Goal: Task Accomplishment & Management: Manage account settings

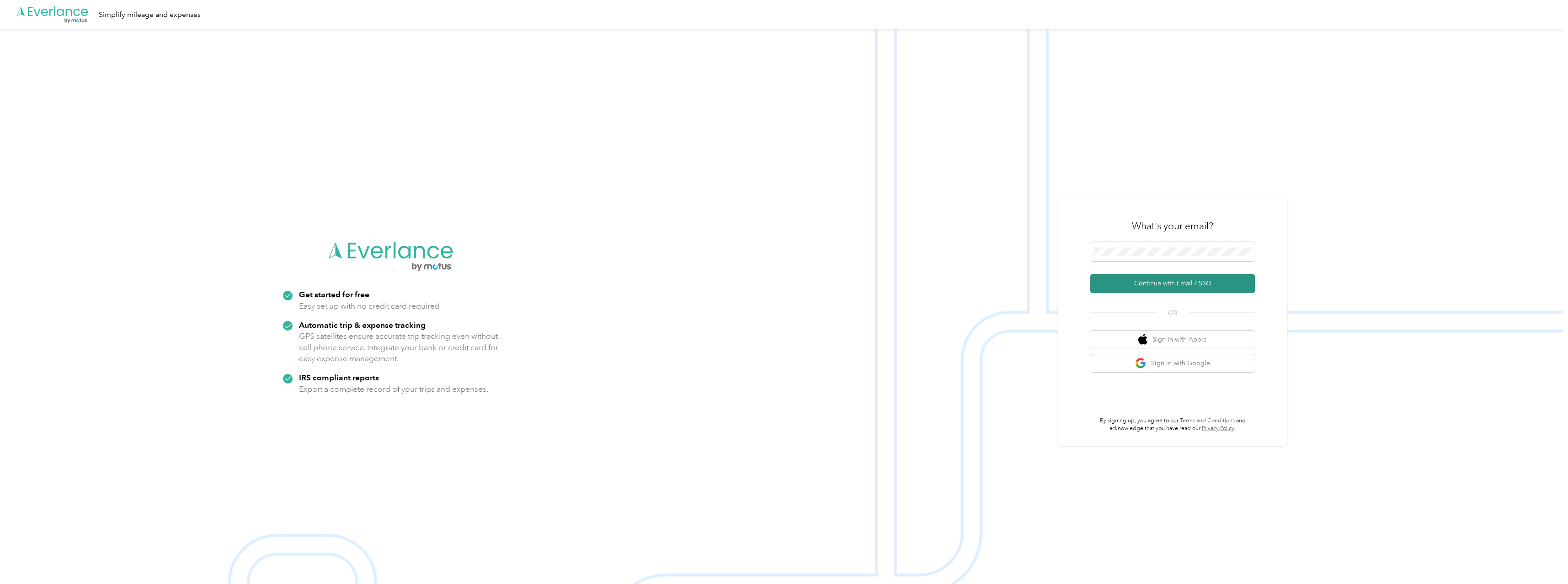
click at [1152, 282] on button "Continue with Email / SSO" at bounding box center [1172, 284] width 165 height 19
click at [1132, 267] on form "Continue with Email / SSO" at bounding box center [1172, 267] width 165 height 51
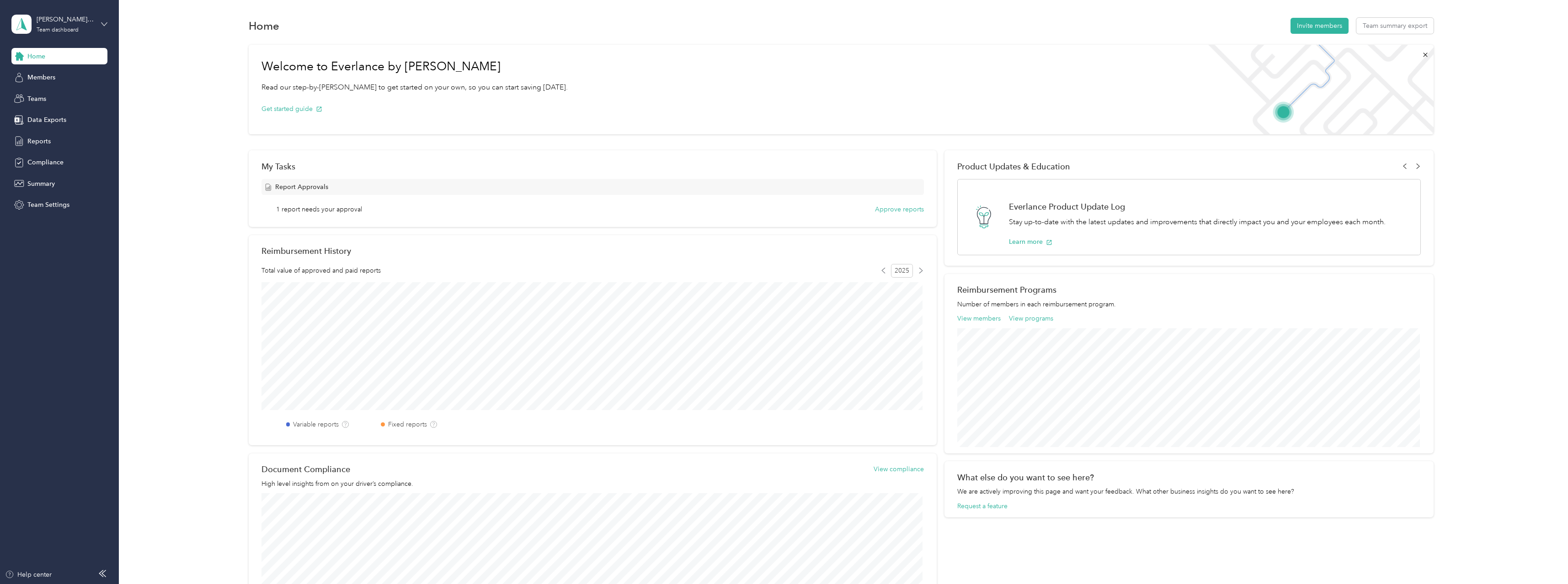
click at [103, 22] on icon at bounding box center [104, 23] width 6 height 6
click at [66, 96] on div "Personal dashboard" at bounding box center [159, 93] width 283 height 16
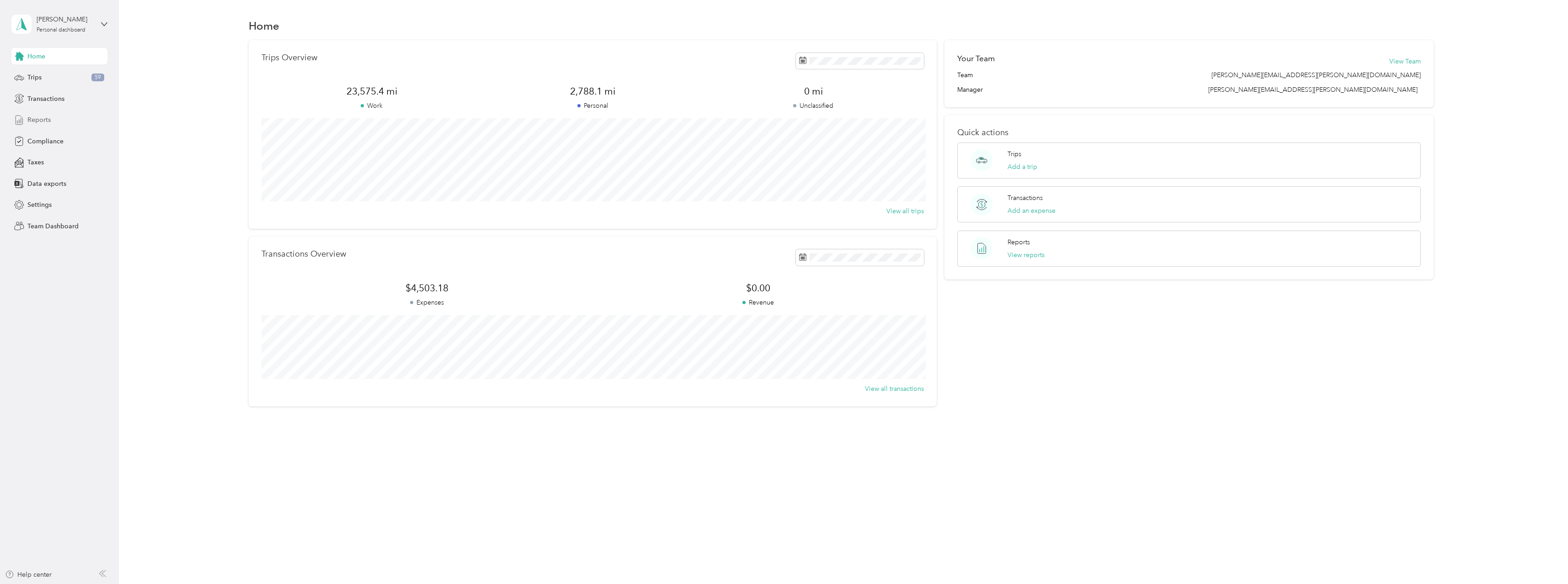
click at [42, 117] on span "Reports" at bounding box center [39, 119] width 23 height 10
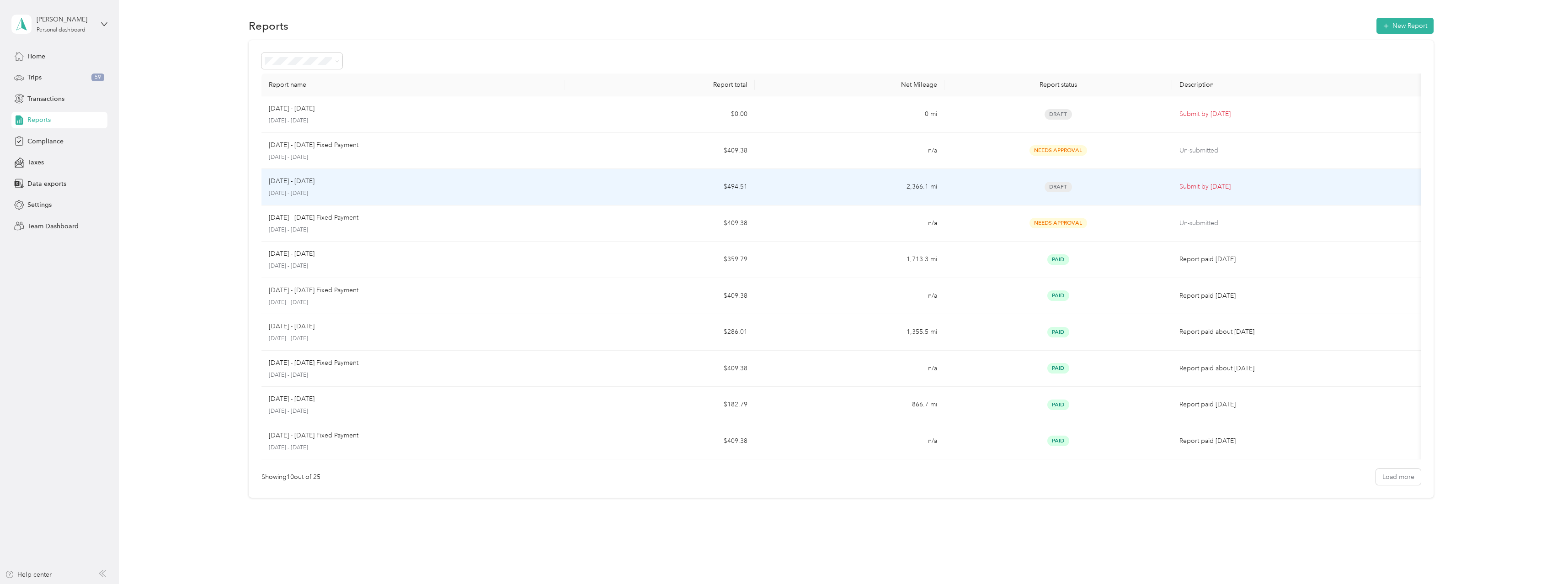
click at [960, 186] on div "Draft" at bounding box center [1058, 187] width 213 height 10
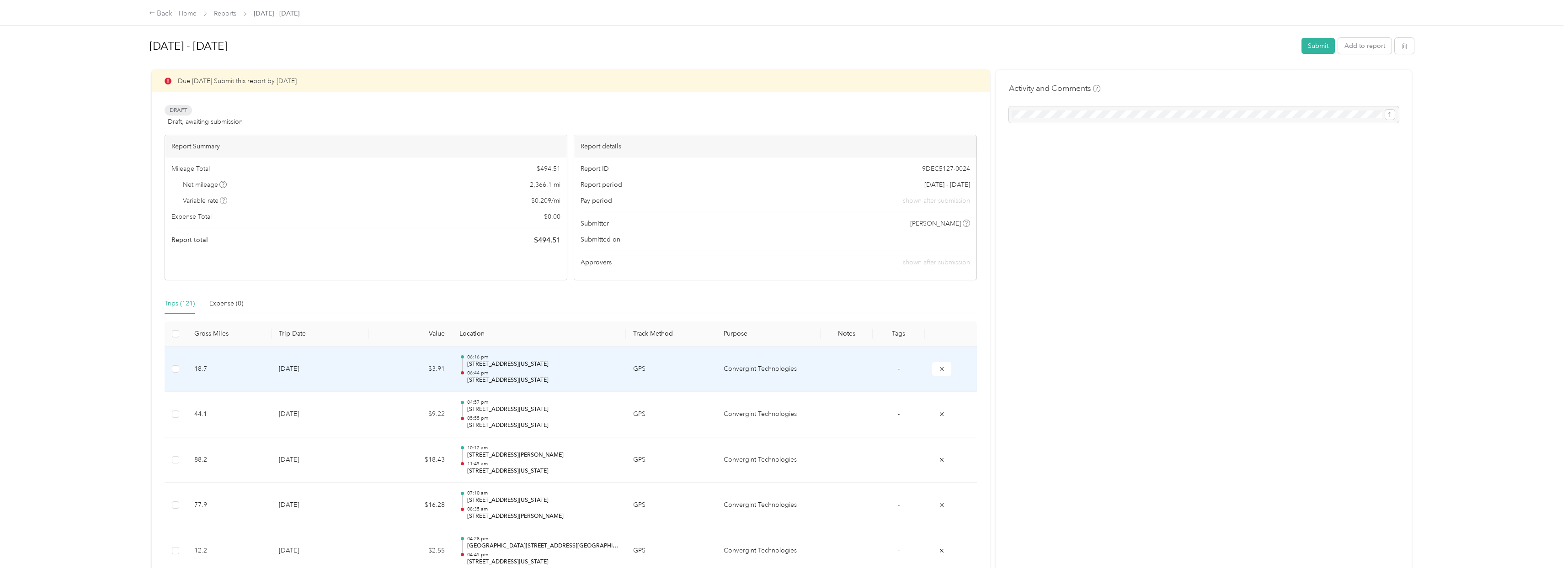
click at [769, 370] on td "Convergint Technologies" at bounding box center [768, 369] width 104 height 46
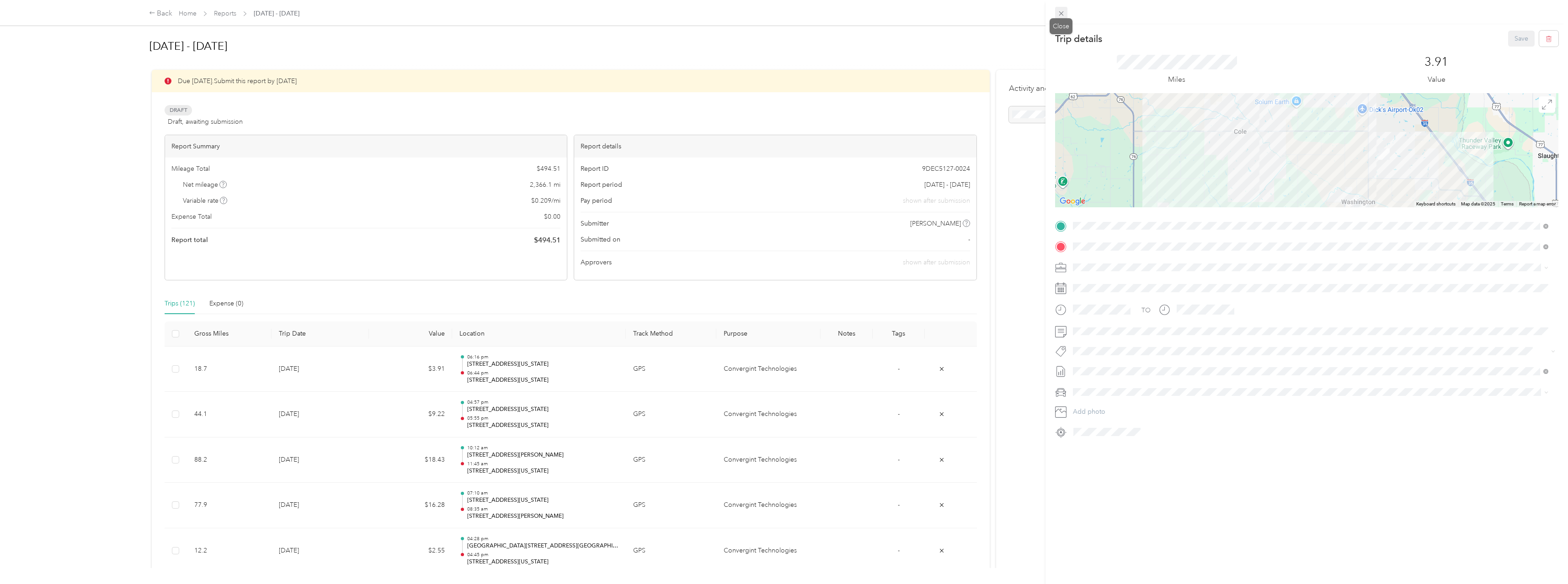
click at [1058, 14] on icon at bounding box center [1061, 13] width 8 height 8
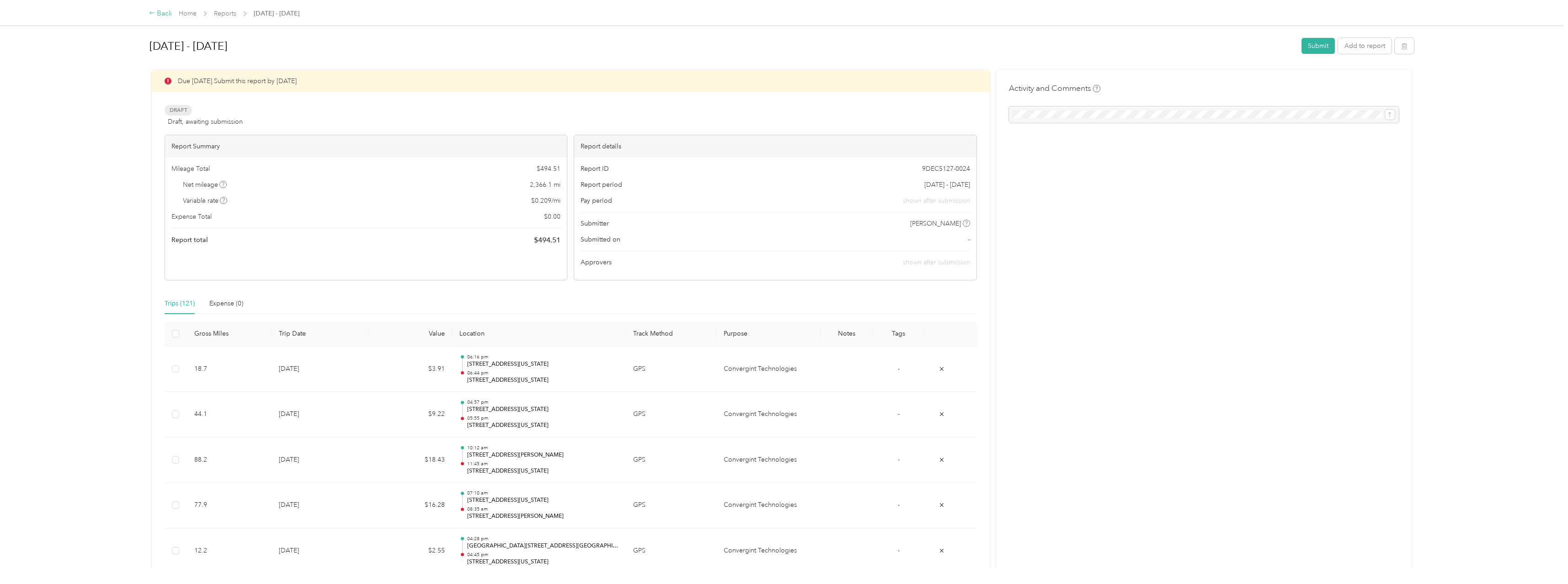
click at [160, 11] on div "Back" at bounding box center [160, 14] width 23 height 11
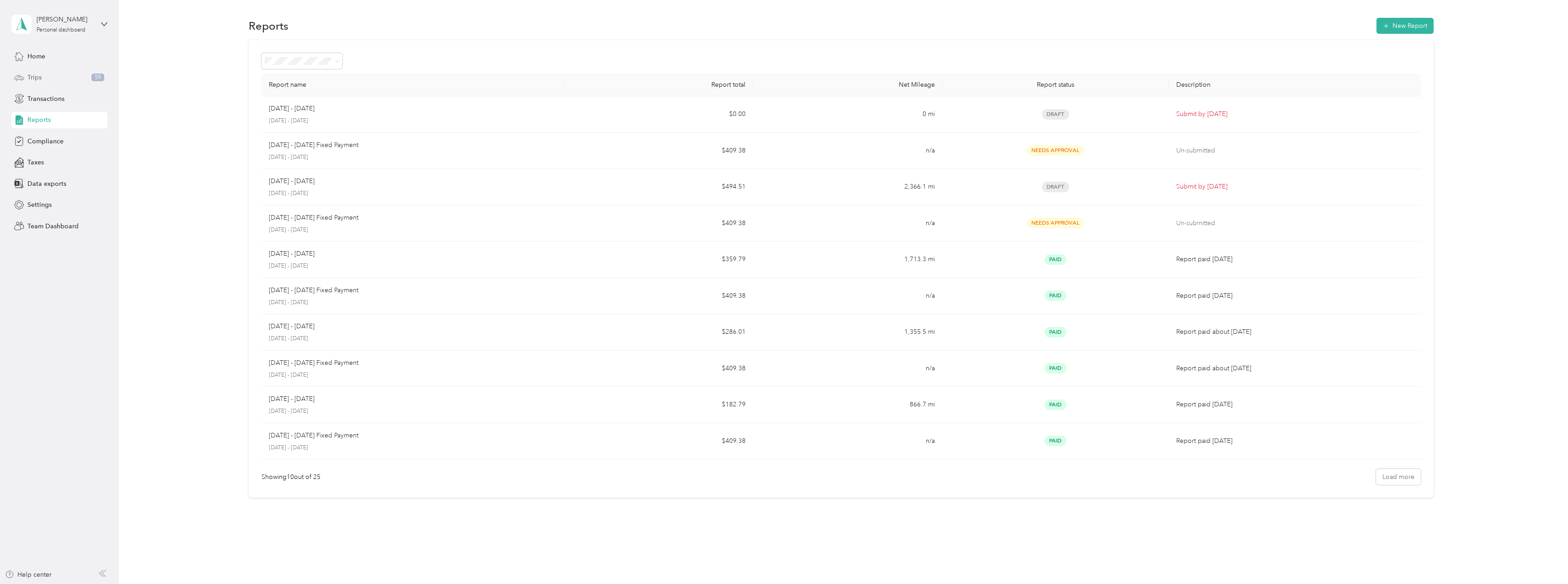
click at [32, 70] on div "Trips 59" at bounding box center [59, 77] width 96 height 16
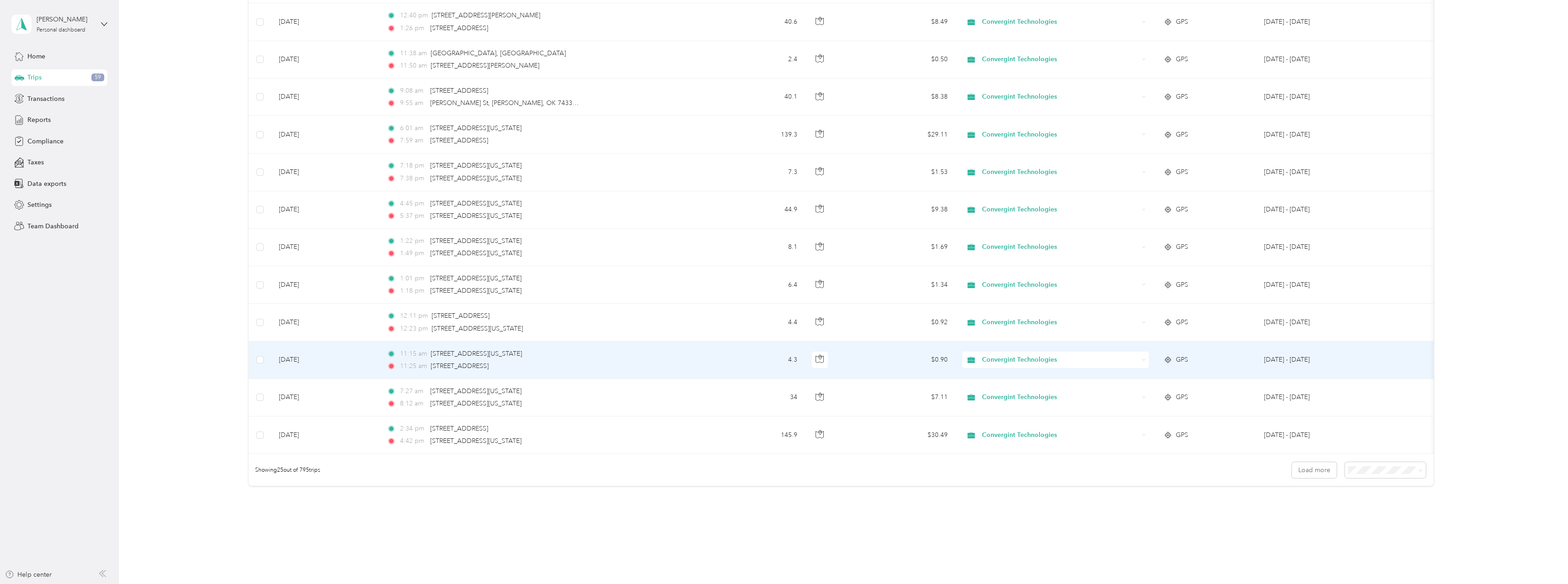
scroll to position [639, 0]
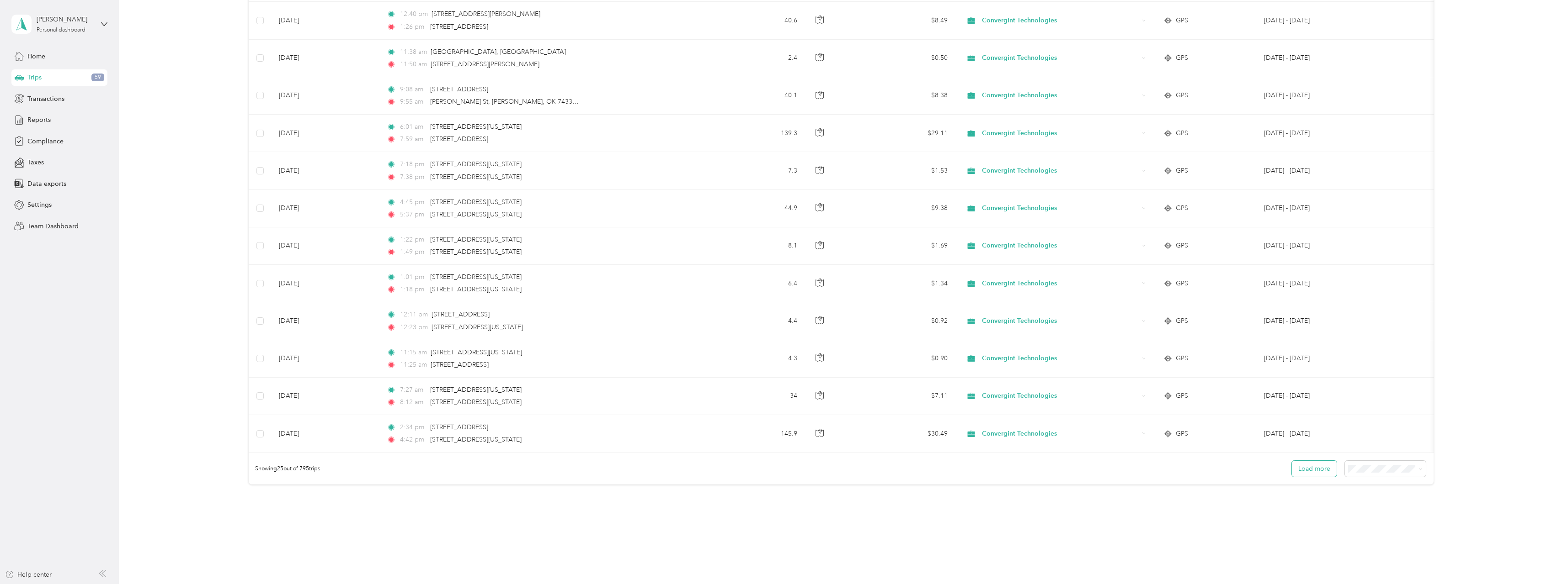
click at [1326, 477] on button "Load more" at bounding box center [1314, 469] width 45 height 16
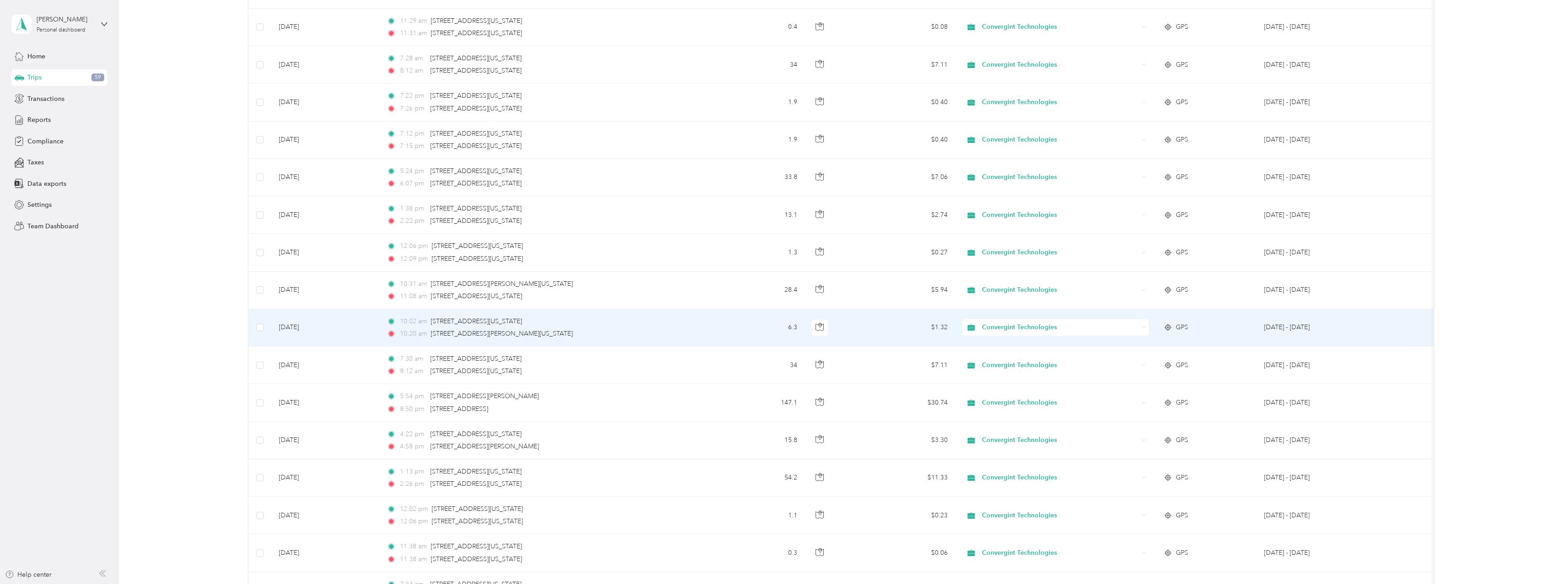
scroll to position [1325, 0]
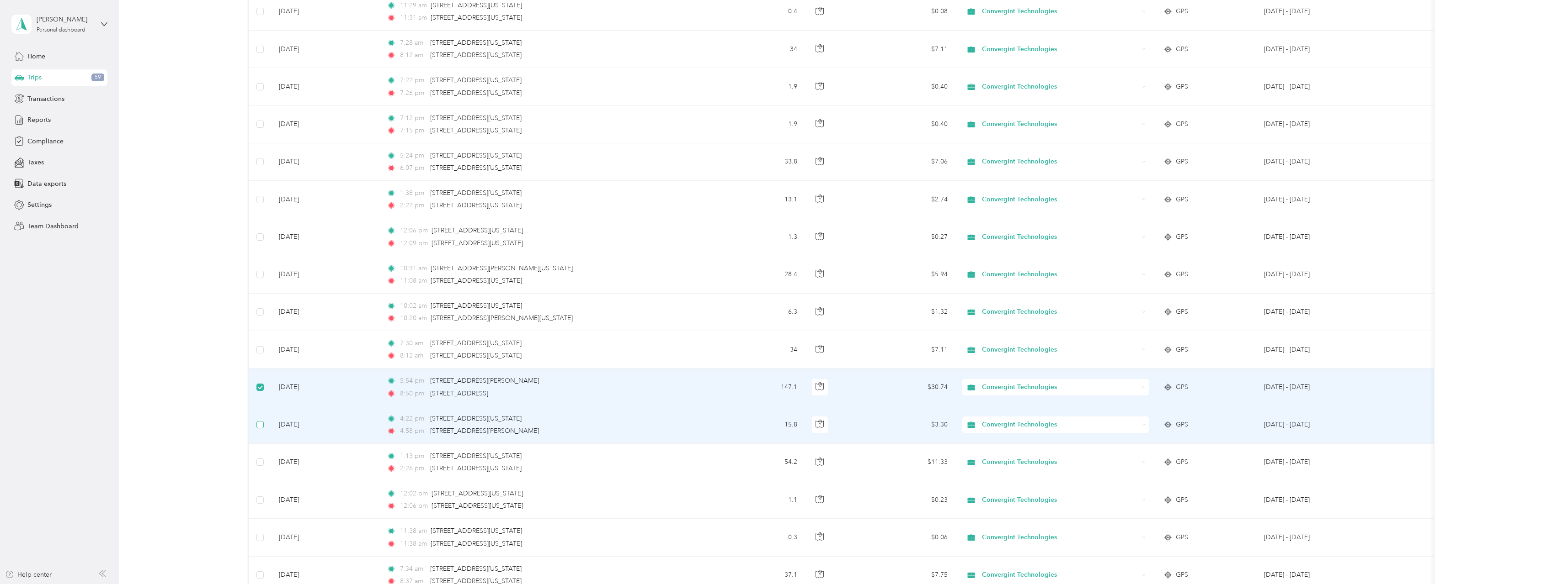
click at [262, 420] on label at bounding box center [260, 425] width 7 height 10
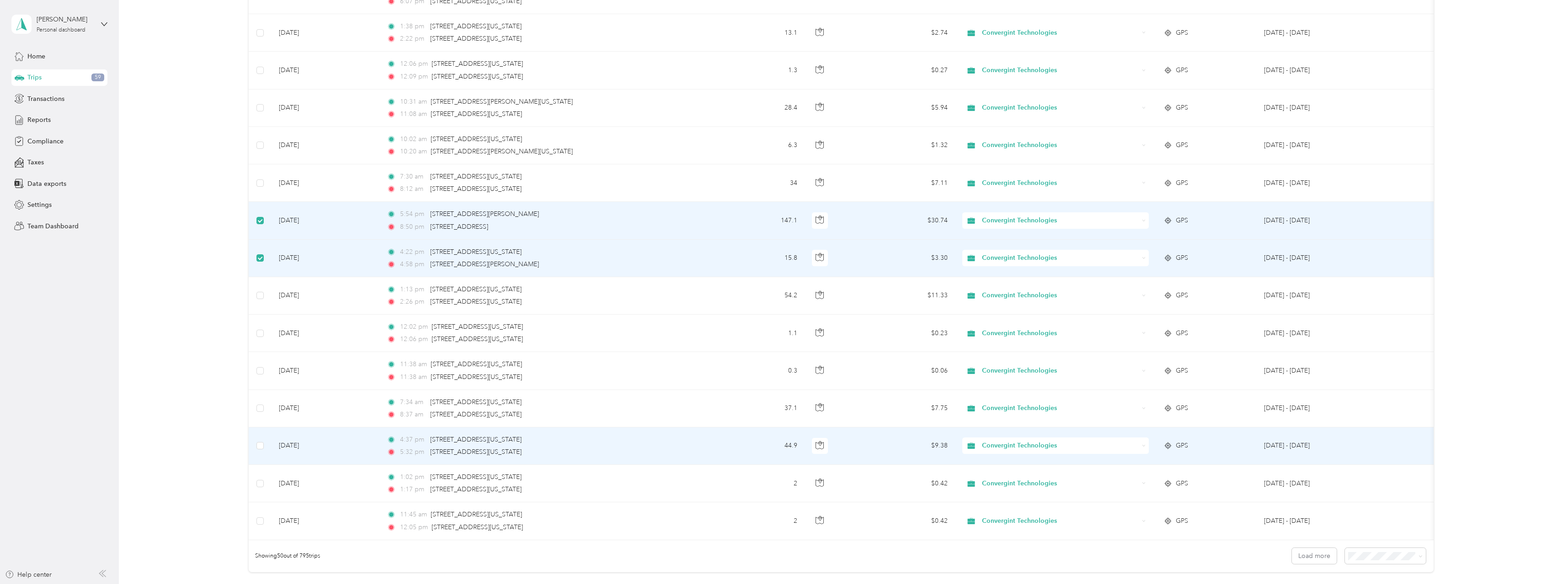
scroll to position [1508, 0]
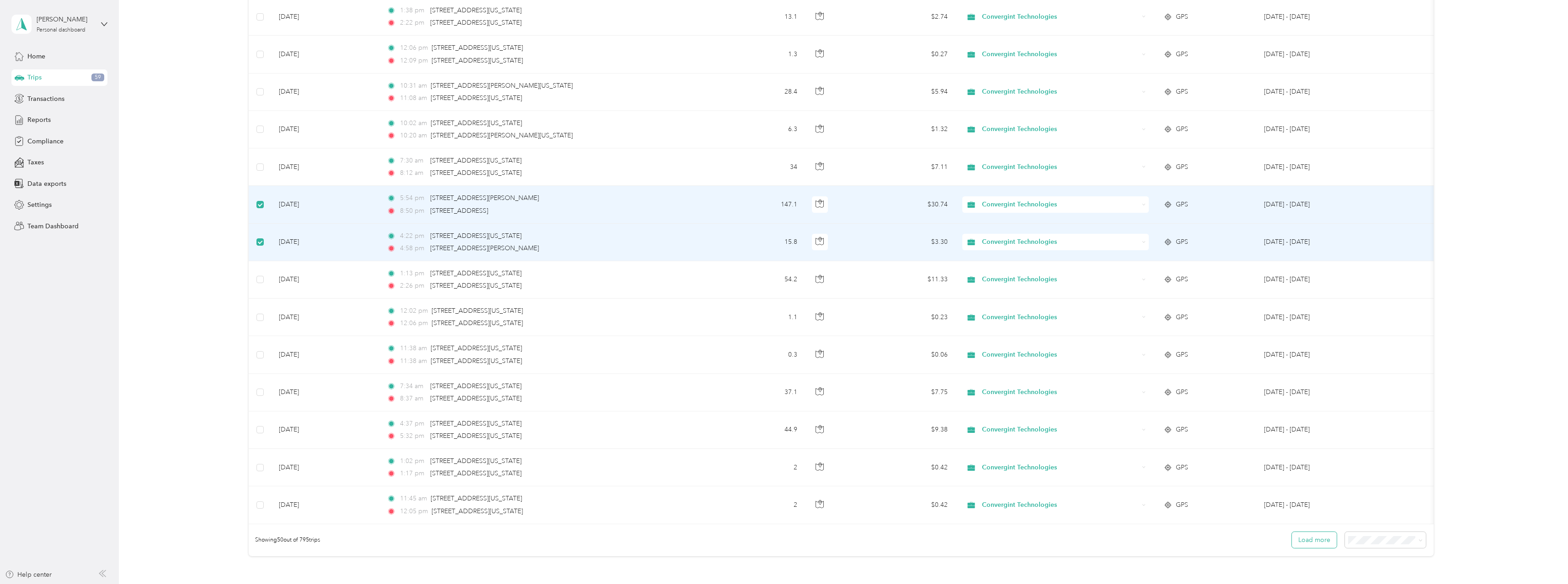
click at [1313, 549] on button "Load more" at bounding box center [1314, 540] width 45 height 16
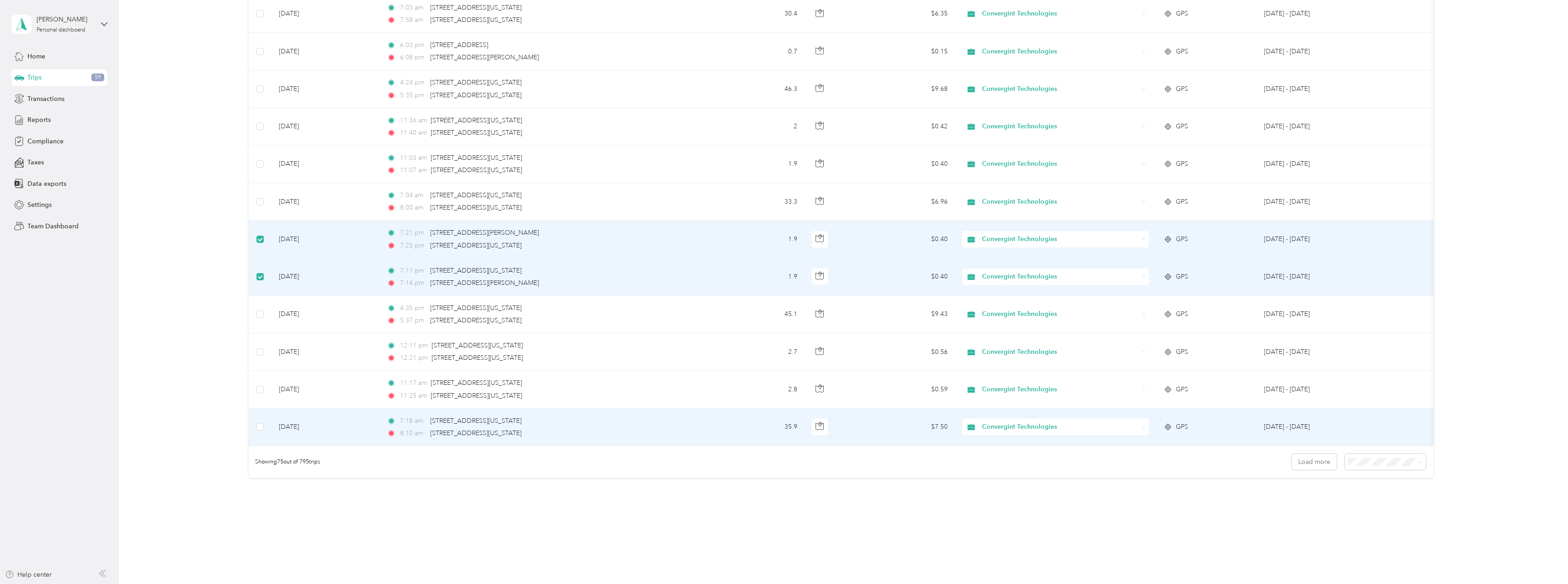
scroll to position [2552, 0]
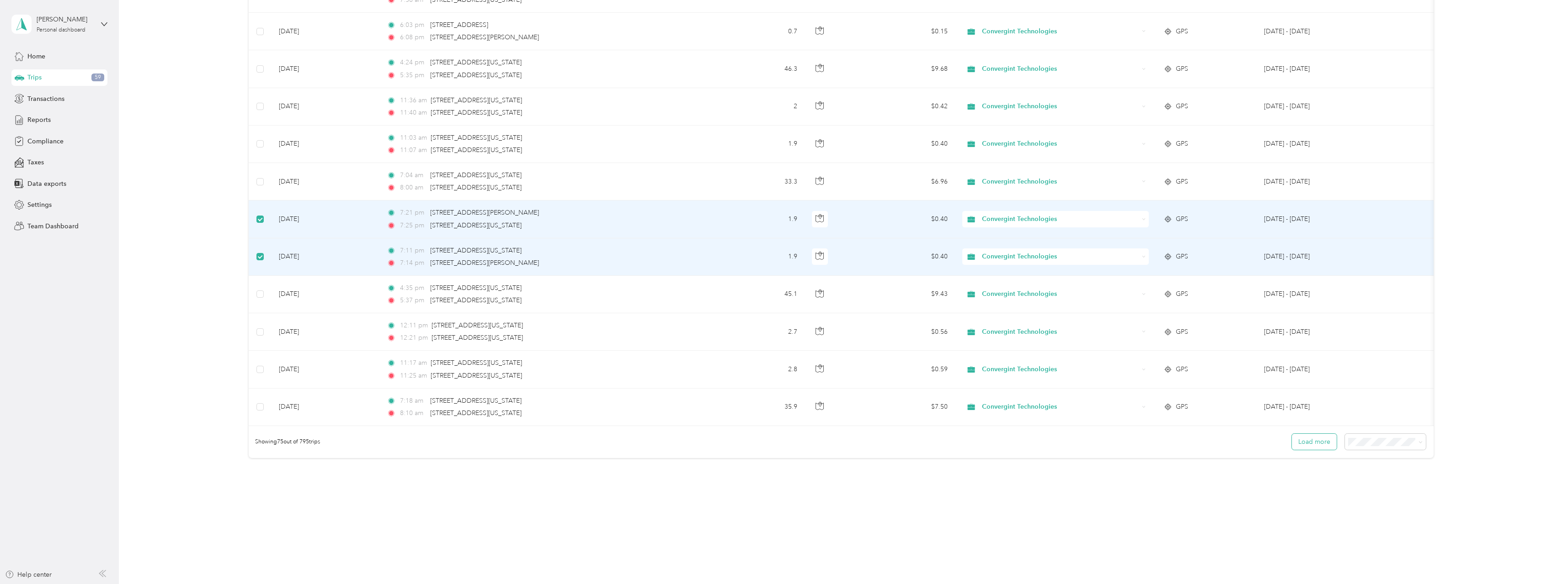
click at [1316, 443] on button "Load more" at bounding box center [1314, 442] width 45 height 16
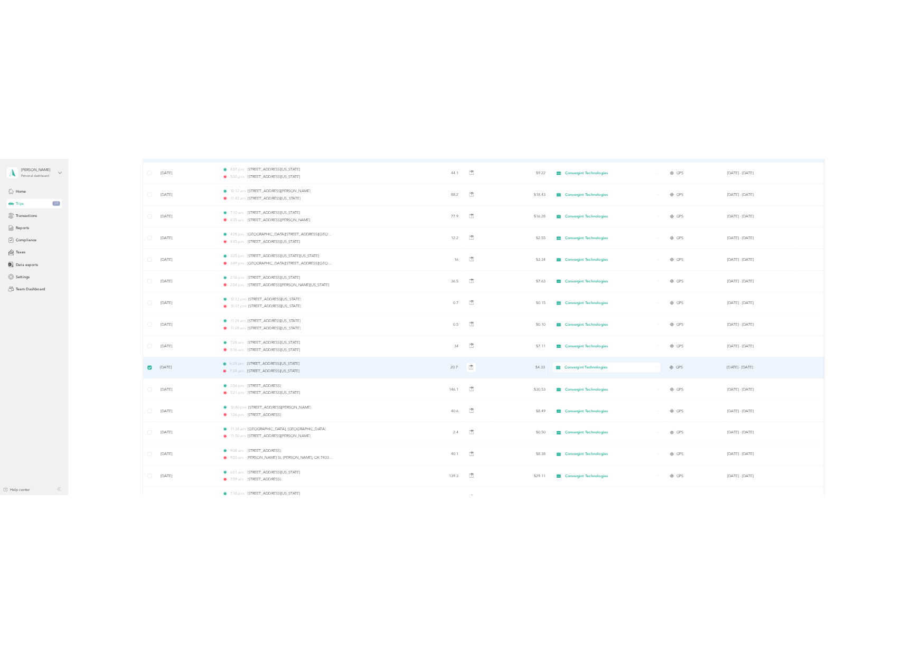
scroll to position [0, 0]
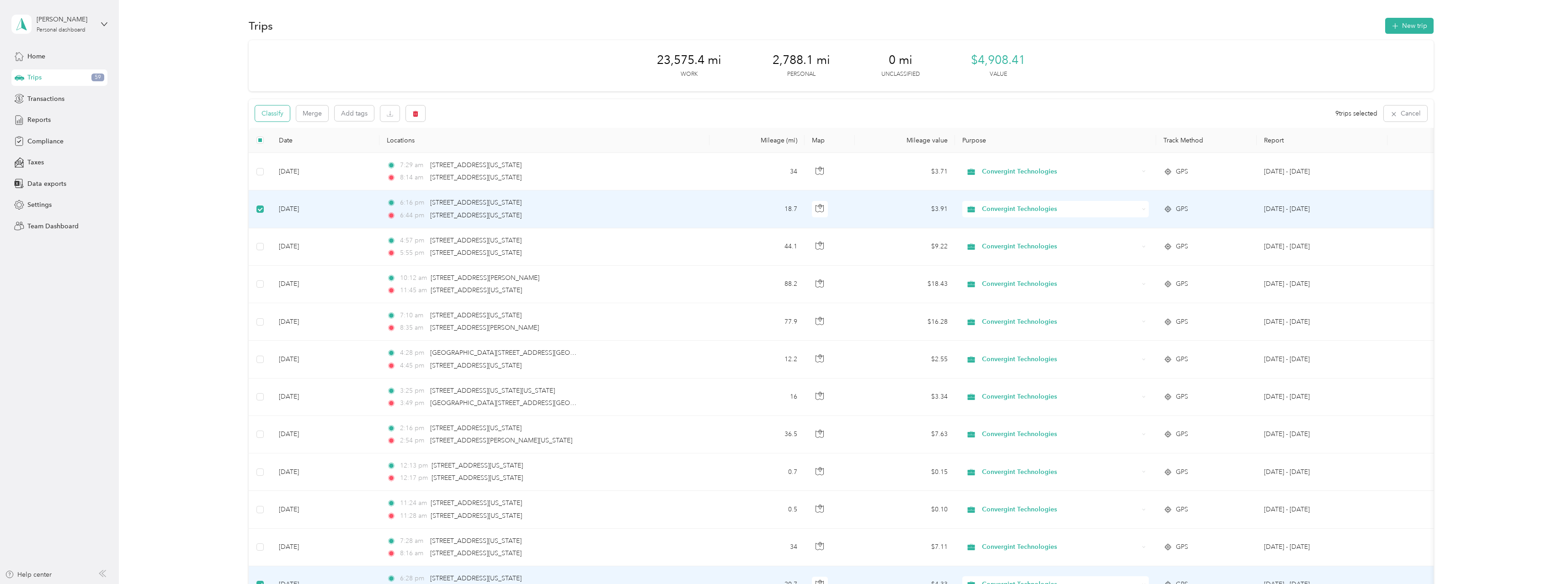
click at [276, 113] on button "Classify" at bounding box center [273, 113] width 35 height 16
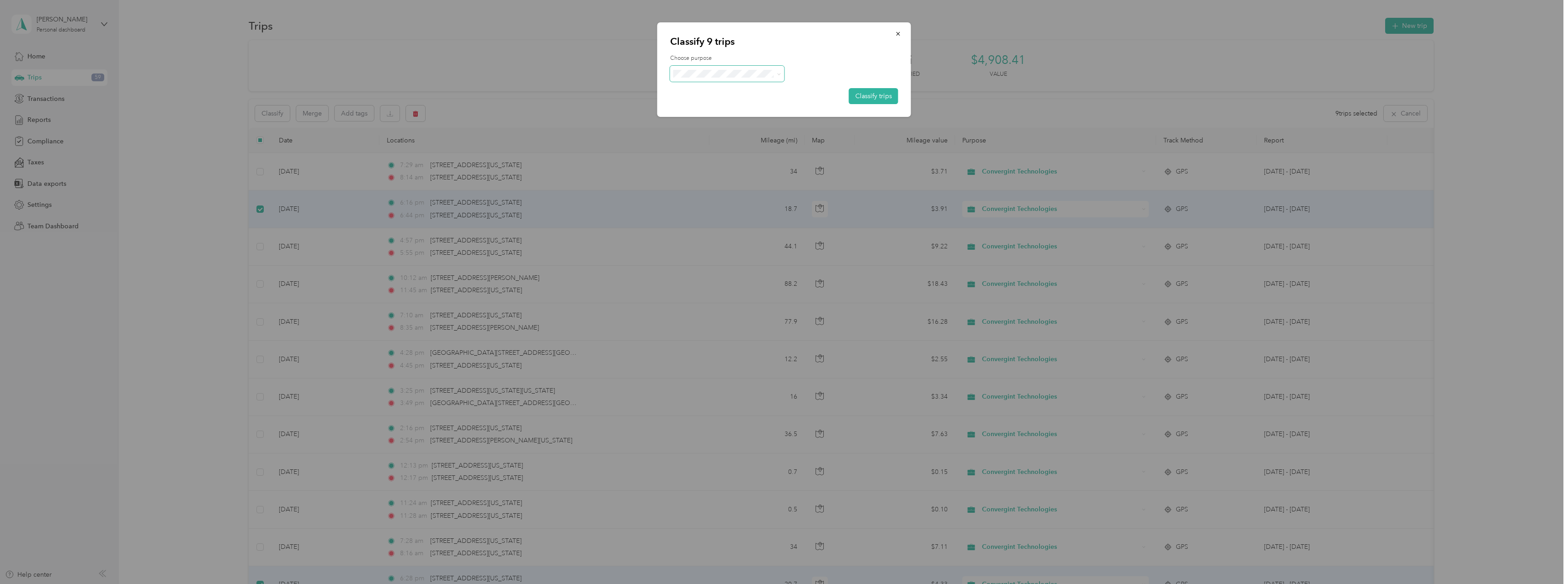
click at [777, 71] on span at bounding box center [778, 74] width 4 height 8
click at [778, 74] on icon at bounding box center [778, 74] width 3 height 2
click at [700, 107] on span "Personal" at bounding box center [735, 105] width 85 height 10
click at [872, 95] on button "Classify trips" at bounding box center [874, 96] width 49 height 16
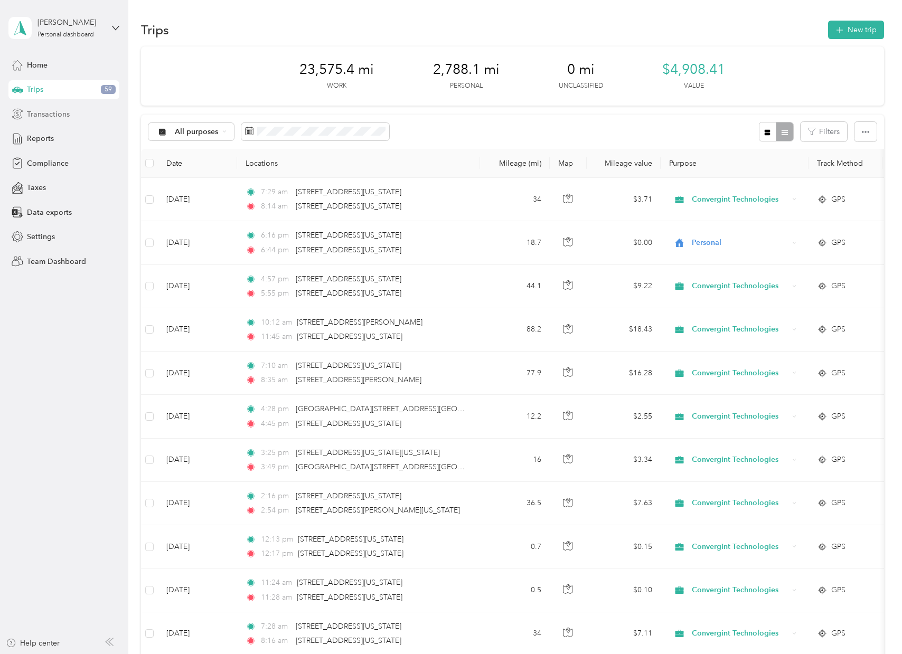
click at [40, 118] on span "Transactions" at bounding box center [48, 114] width 43 height 11
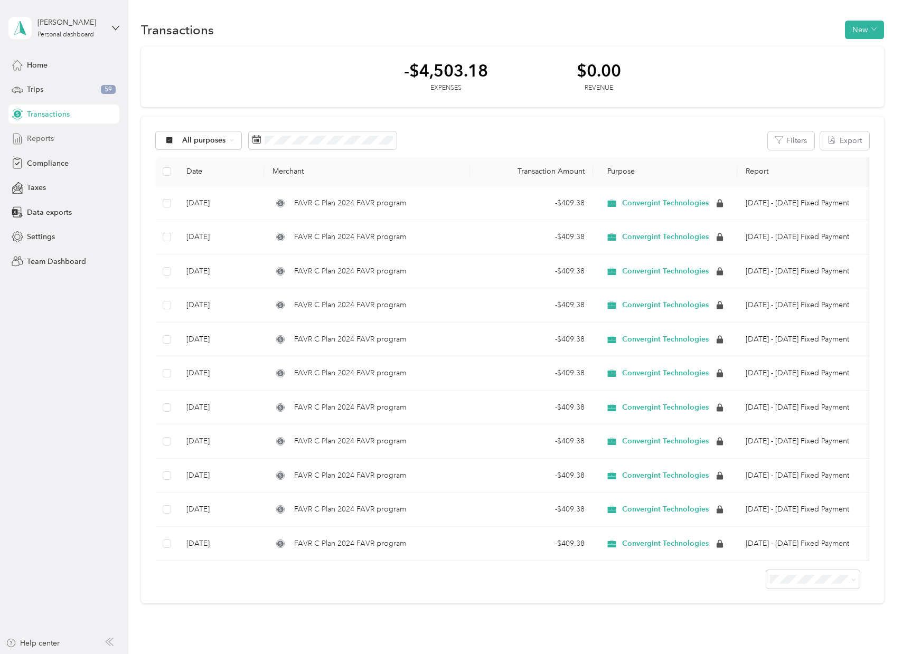
click at [52, 138] on span "Reports" at bounding box center [40, 138] width 27 height 11
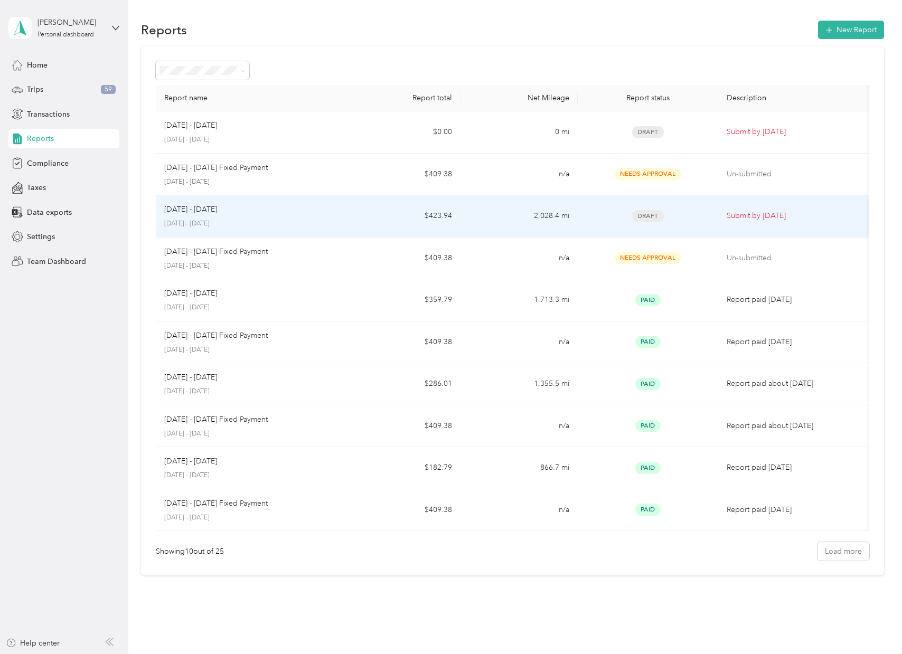
click at [652, 213] on span "Draft" at bounding box center [648, 216] width 32 height 12
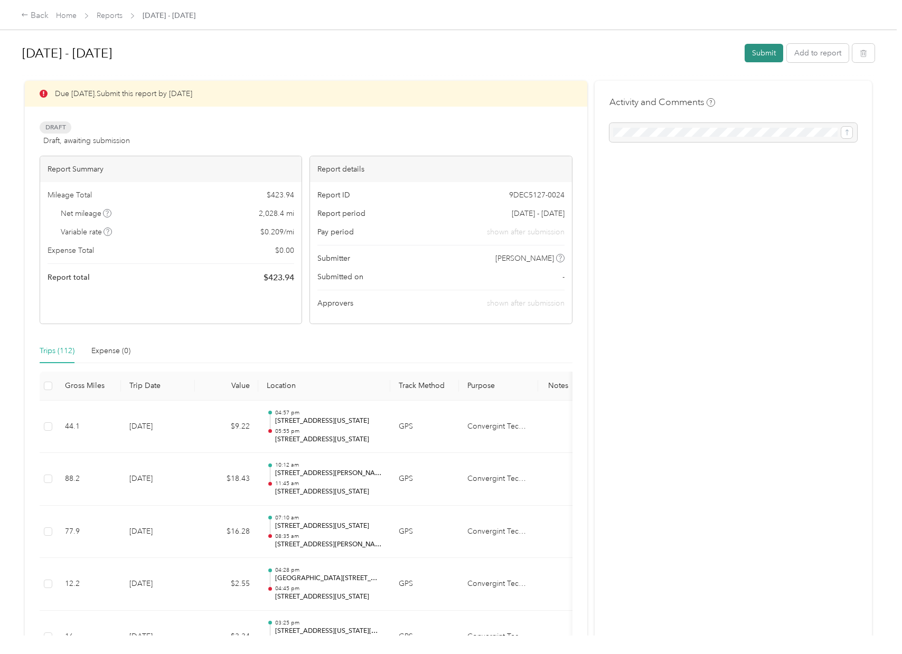
click at [759, 49] on button "Submit" at bounding box center [764, 53] width 39 height 18
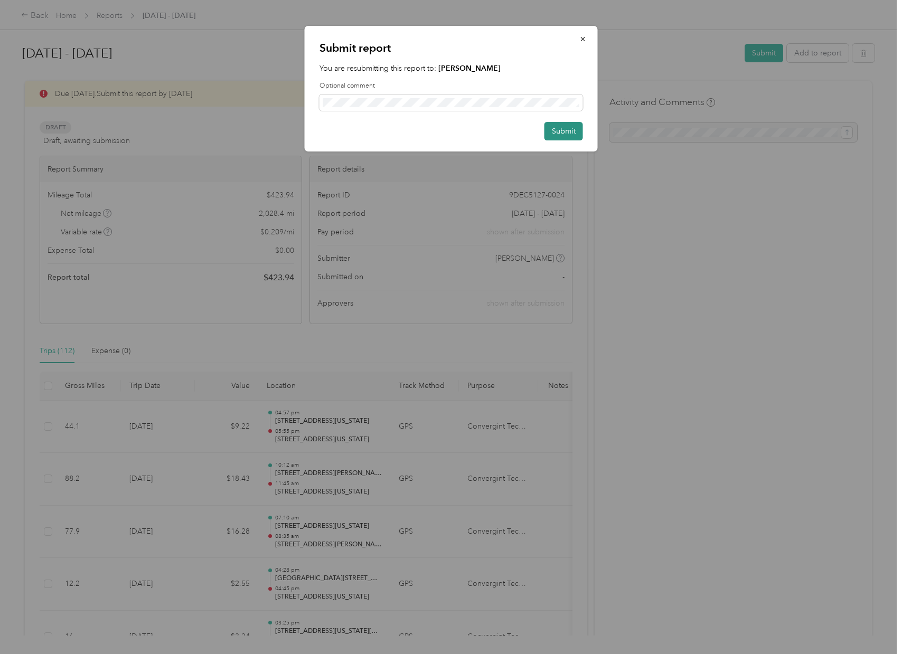
click at [577, 130] on button "Submit" at bounding box center [563, 131] width 39 height 18
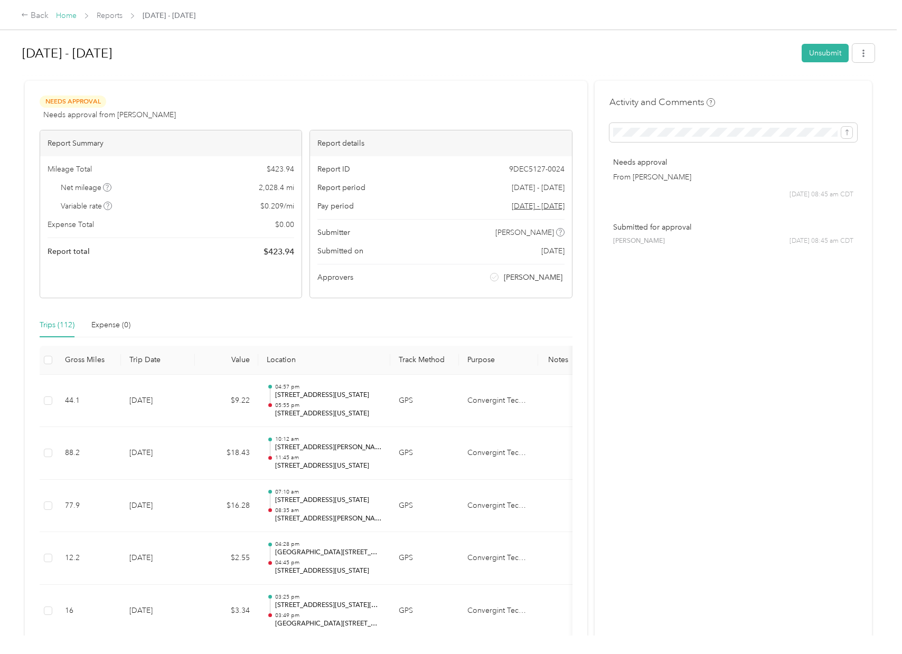
click at [68, 15] on link "Home" at bounding box center [66, 15] width 21 height 9
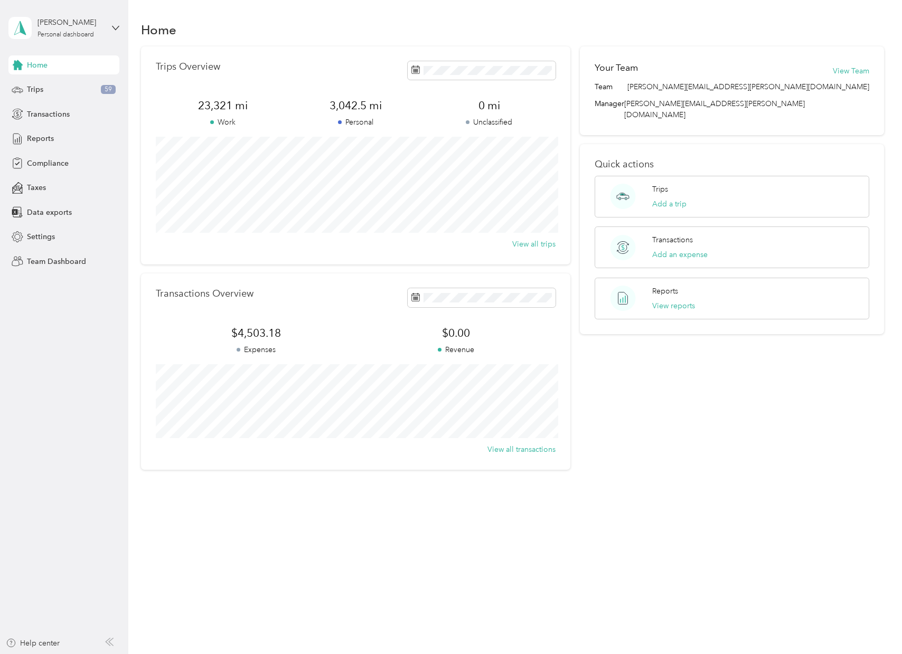
click at [107, 23] on div "[PERSON_NAME] Personal dashboard" at bounding box center [63, 28] width 111 height 37
click at [69, 88] on div "Team dashboard" at bounding box center [179, 87] width 327 height 18
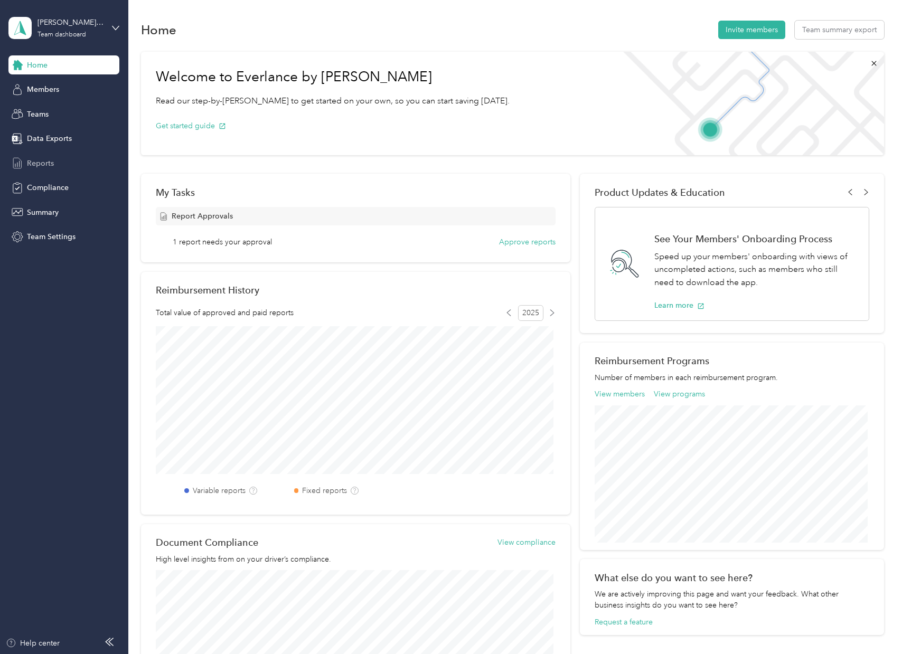
click at [36, 161] on span "Reports" at bounding box center [40, 163] width 27 height 11
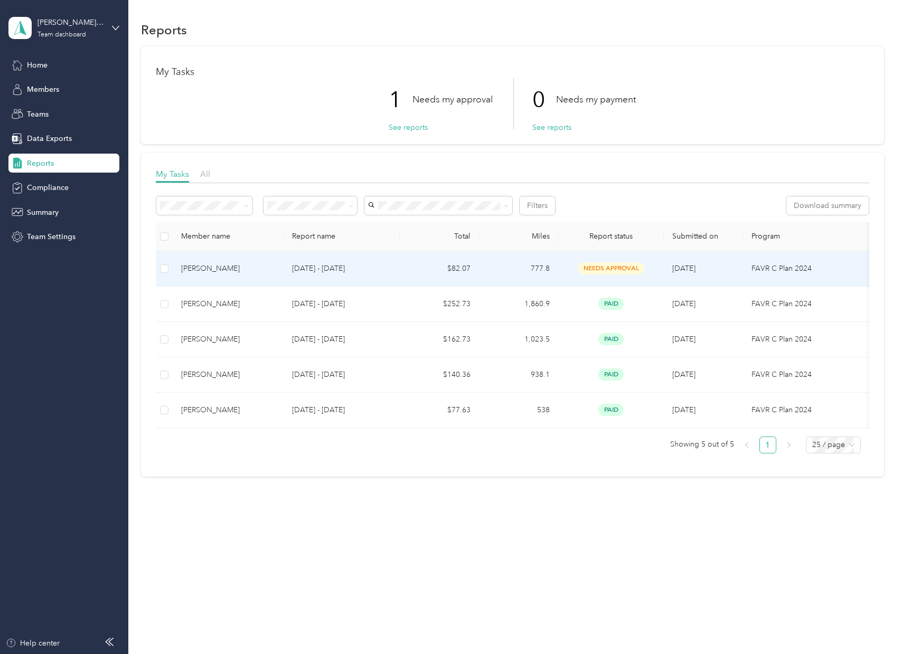
click at [595, 263] on span "needs approval" at bounding box center [611, 268] width 67 height 12
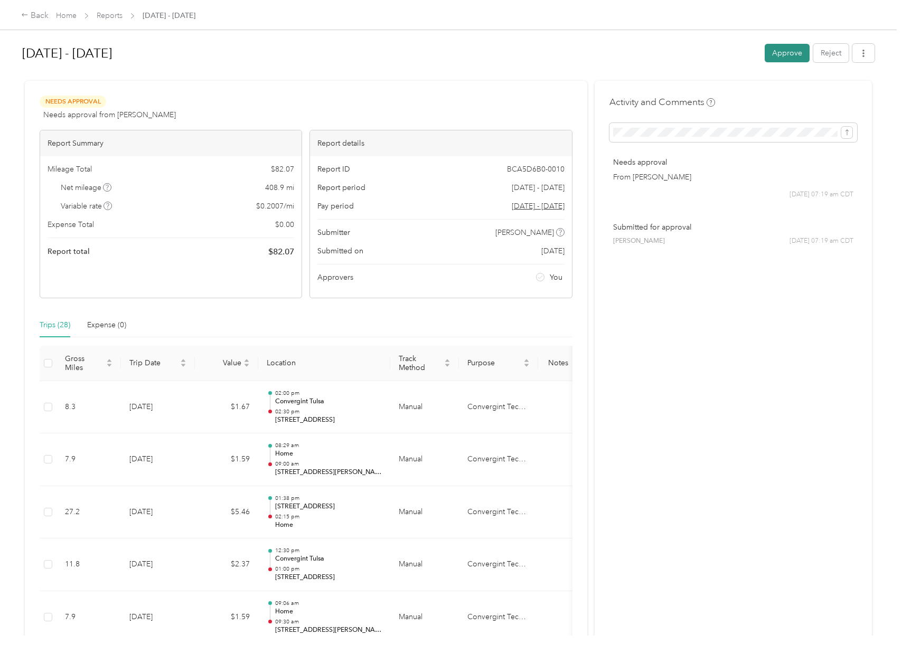
click at [779, 53] on button "Approve" at bounding box center [787, 53] width 45 height 18
